Goal: Transaction & Acquisition: Purchase product/service

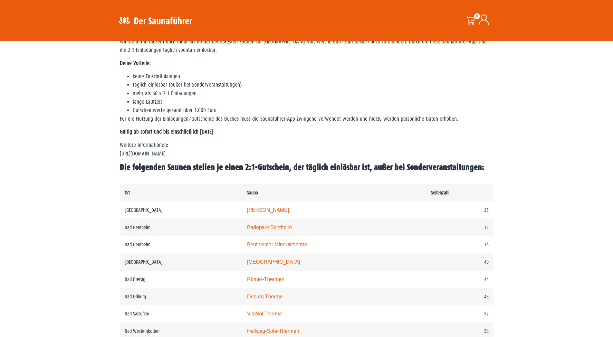
scroll to position [197, 0]
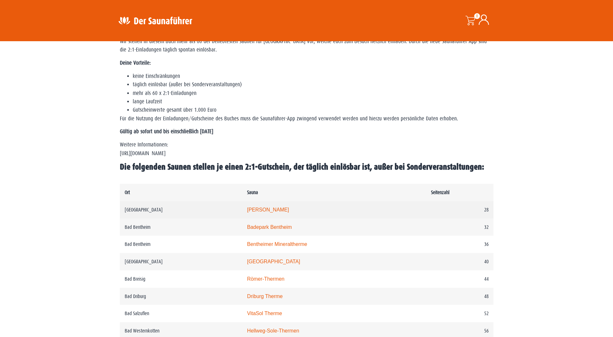
click at [279, 213] on link "[PERSON_NAME]" at bounding box center [268, 209] width 42 height 5
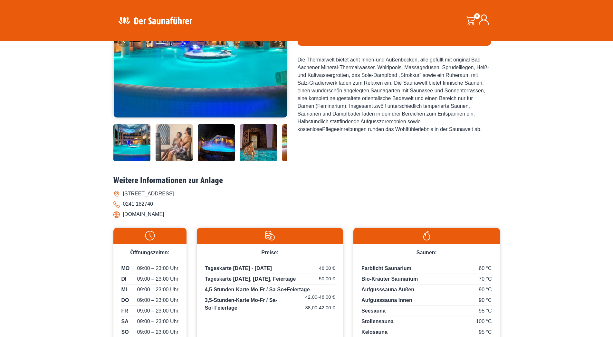
scroll to position [33, 0]
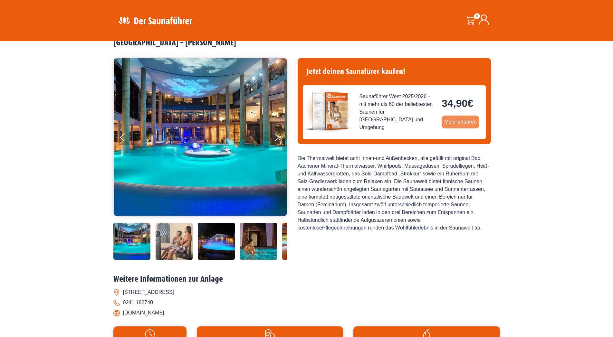
click at [460, 123] on link "Mehr erfahren" at bounding box center [461, 122] width 38 height 13
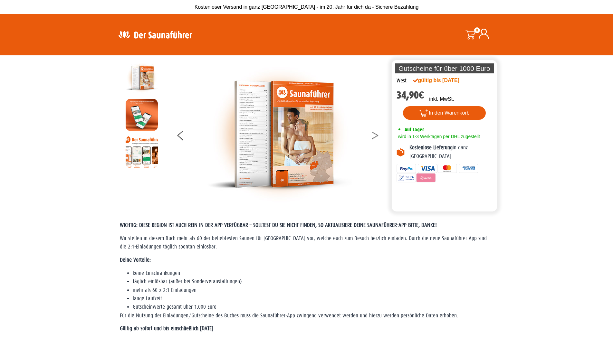
click at [373, 135] on button at bounding box center [379, 136] width 16 height 16
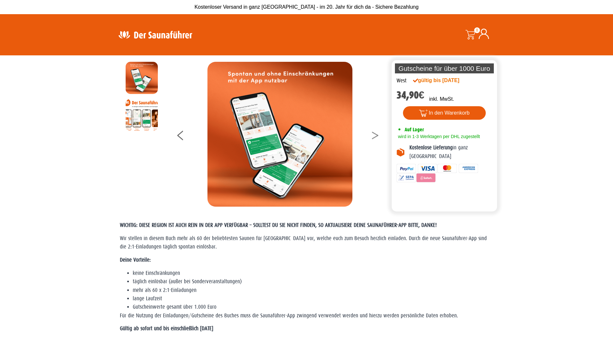
click at [374, 135] on button at bounding box center [379, 136] width 16 height 16
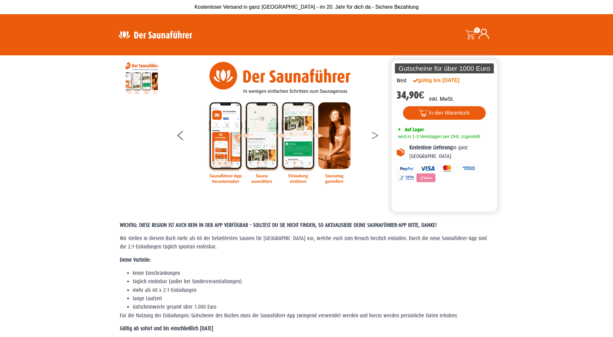
click at [374, 135] on button at bounding box center [379, 136] width 16 height 16
